Goal: Entertainment & Leisure: Consume media (video, audio)

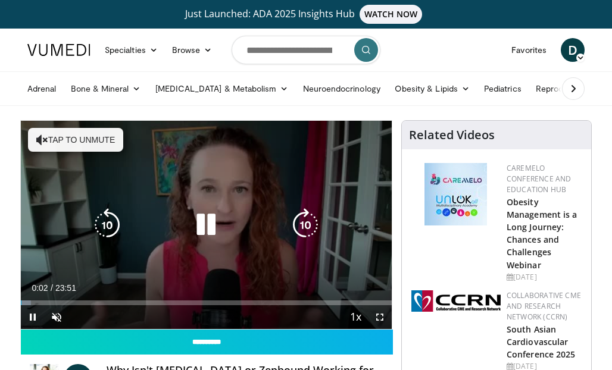
click at [42, 142] on icon "Video Player" at bounding box center [42, 140] width 12 height 12
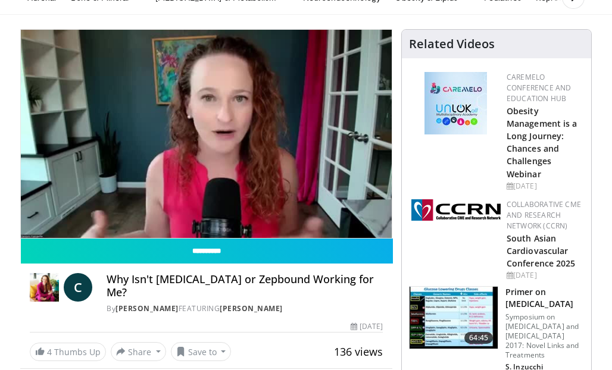
scroll to position [89, 0]
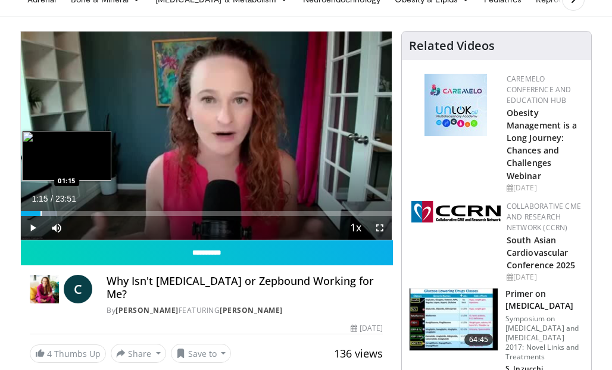
drag, startPoint x: 32, startPoint y: 213, endPoint x: 40, endPoint y: 213, distance: 8.9
click at [40, 213] on div "Progress Bar" at bounding box center [40, 213] width 1 height 5
drag, startPoint x: 53, startPoint y: 215, endPoint x: 68, endPoint y: 215, distance: 14.9
click at [68, 215] on div "Progress Bar" at bounding box center [68, 213] width 1 height 5
click at [76, 215] on div "Progress Bar" at bounding box center [76, 213] width 1 height 5
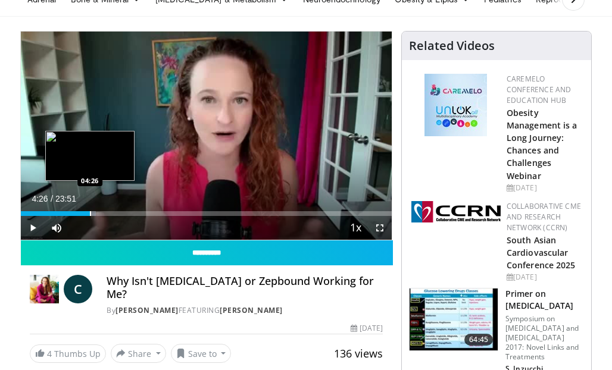
drag, startPoint x: 78, startPoint y: 215, endPoint x: 89, endPoint y: 215, distance: 11.3
click at [90, 215] on div "Progress Bar" at bounding box center [90, 213] width 1 height 5
